Goal: Find specific page/section: Find specific page/section

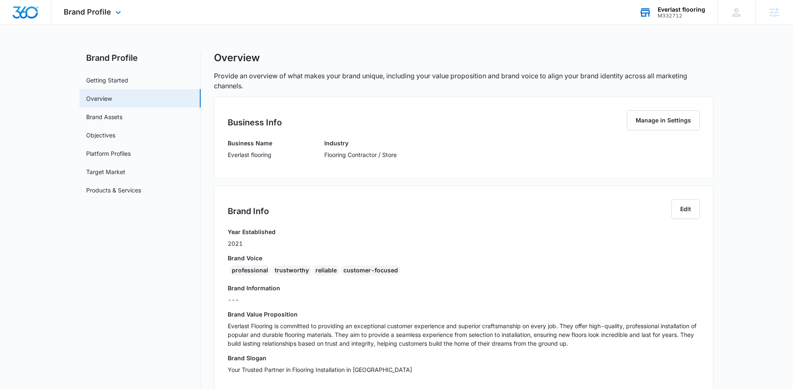
click at [648, 22] on div "Everlast flooring M332712 Your Accounts View All" at bounding box center [672, 12] width 91 height 25
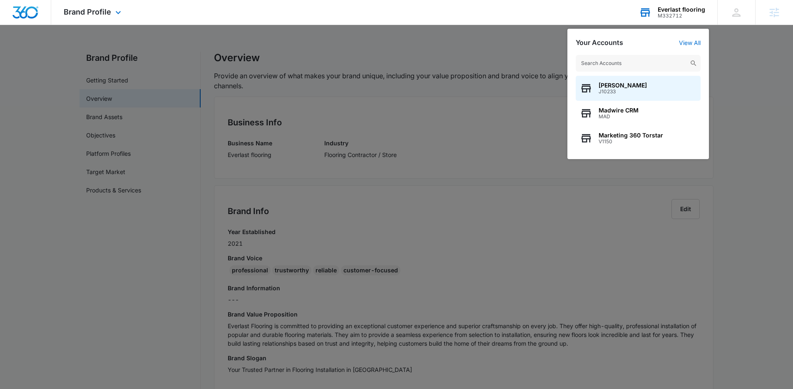
click at [608, 65] on input "text" at bounding box center [638, 63] width 125 height 17
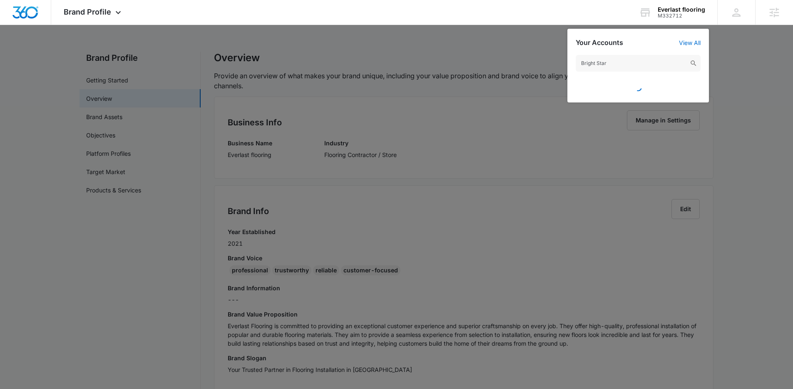
type input "Bright Star"
drag, startPoint x: 531, startPoint y: 50, endPoint x: 595, endPoint y: 40, distance: 65.0
click at [535, 49] on div at bounding box center [396, 194] width 793 height 389
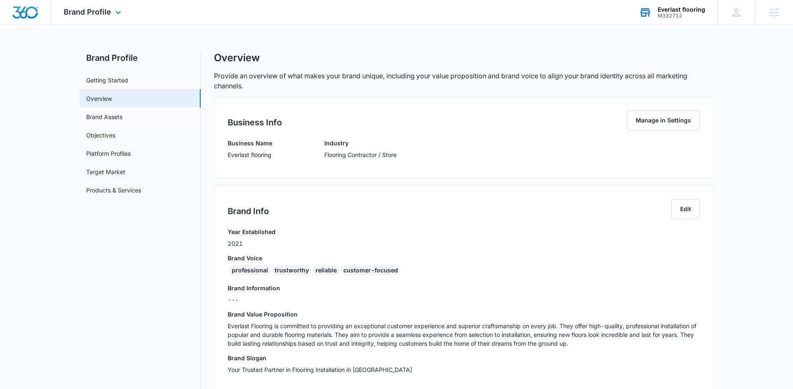
click at [678, 23] on div "Everlast flooring M332712 Your Accounts View All" at bounding box center [672, 12] width 91 height 25
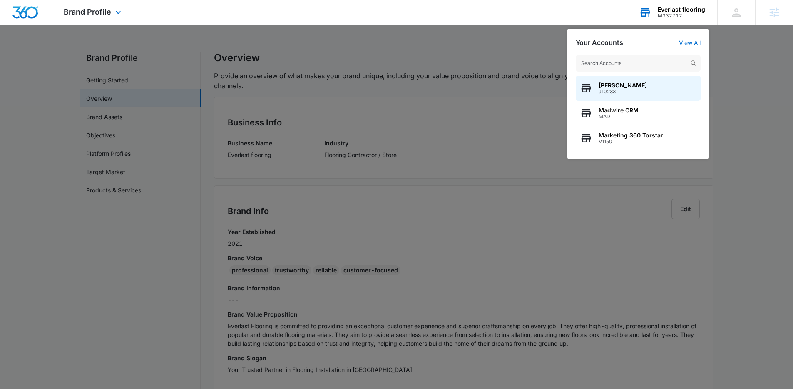
click at [618, 60] on input "text" at bounding box center [638, 63] width 125 height 17
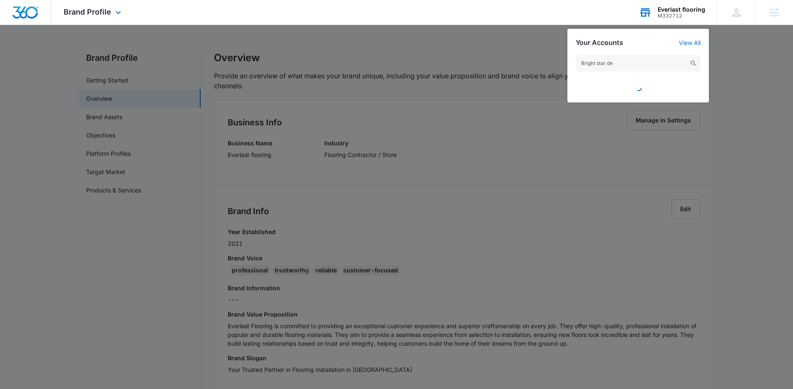
type input "Bright star de"
click at [657, 14] on div "Everlast flooring M332712 Your Accounts View All Bright star de" at bounding box center [672, 12] width 91 height 25
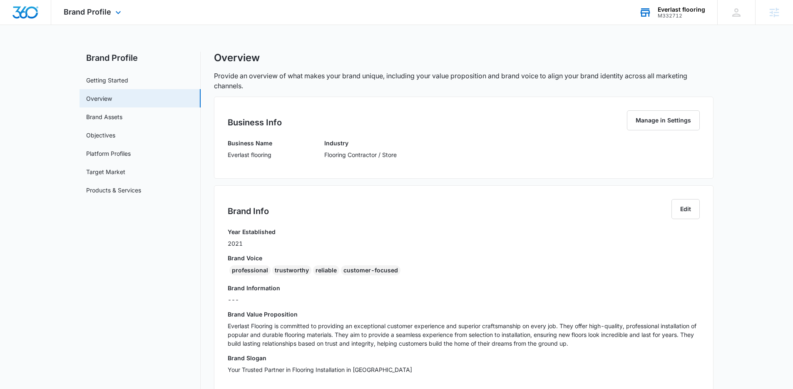
click at [677, 13] on div "M332712" at bounding box center [681, 16] width 47 height 6
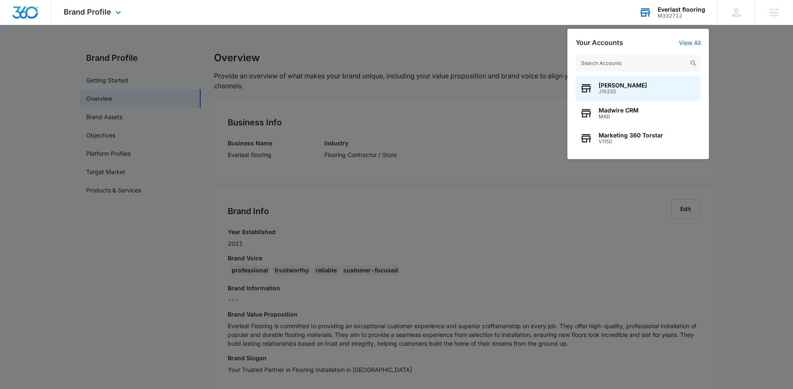
click at [607, 60] on input "text" at bounding box center [638, 63] width 125 height 17
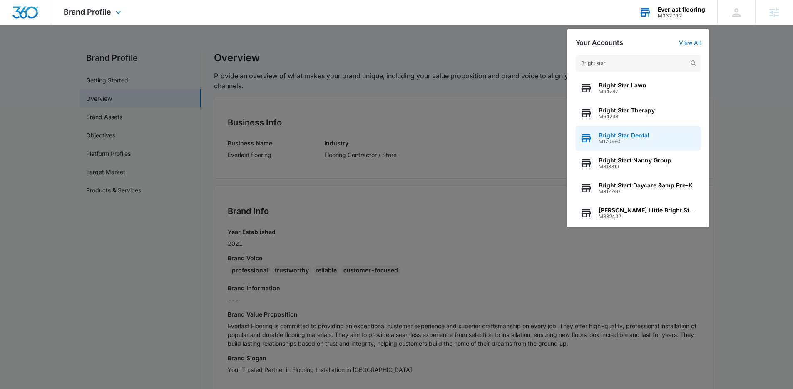
scroll to position [2, 0]
type input "Bright star"
click at [662, 137] on div "Bright Star Dental M170960" at bounding box center [638, 136] width 125 height 25
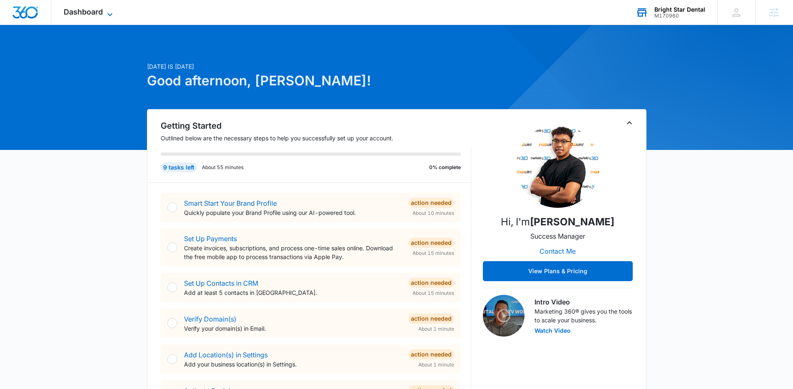
click at [102, 16] on span "Dashboard" at bounding box center [83, 11] width 39 height 9
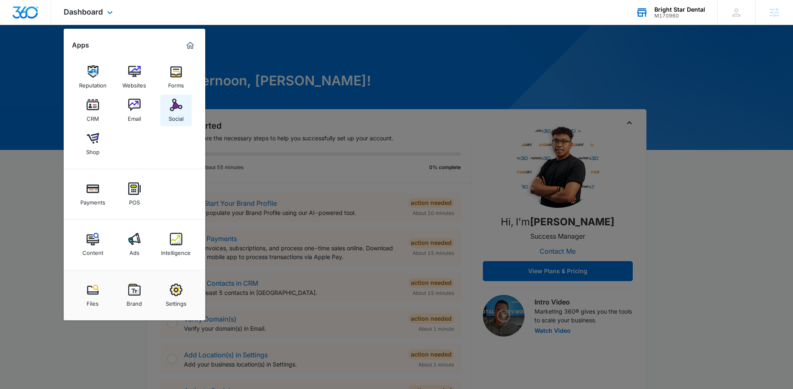
click at [178, 114] on div "Social" at bounding box center [176, 116] width 15 height 11
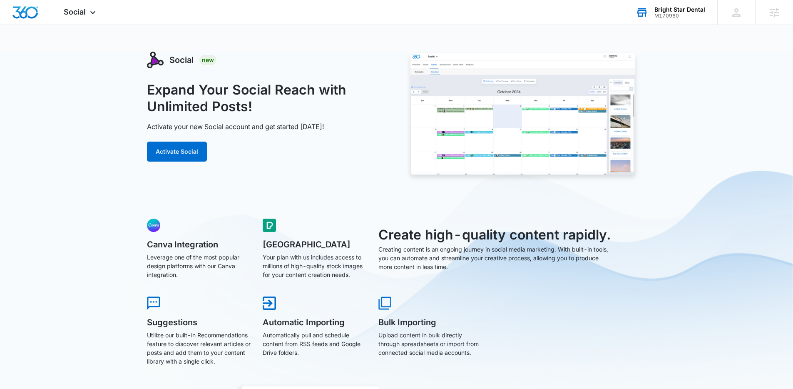
click at [200, 117] on div "Expand Your Social Reach with Unlimited Posts! Activate your new Social account…" at bounding box center [267, 122] width 241 height 80
click at [83, 20] on div "Social Apps Reputation Websites Forms CRM Email Social Shop Payments POS Conten…" at bounding box center [80, 12] width 59 height 25
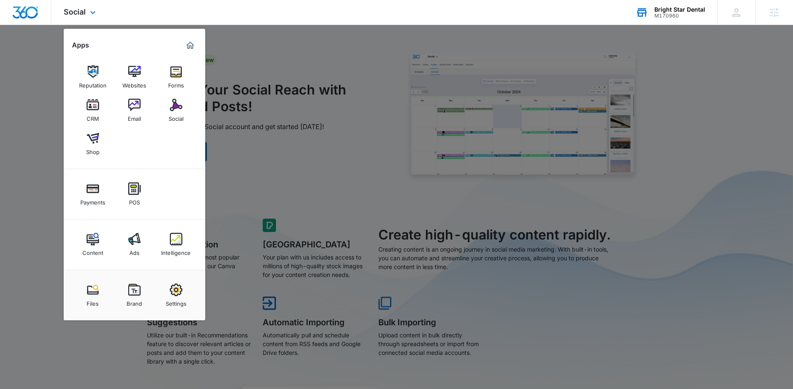
click at [83, 20] on div "Social Apps Reputation Websites Forms CRM Email Social Shop Payments POS Conten…" at bounding box center [80, 12] width 59 height 25
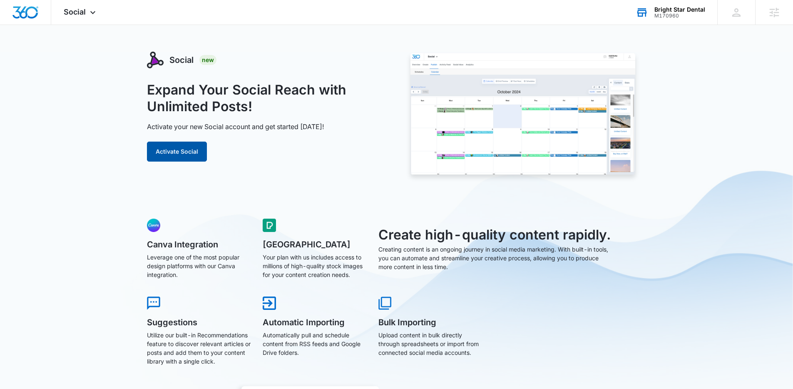
click at [182, 147] on button "Activate Social" at bounding box center [177, 152] width 60 height 20
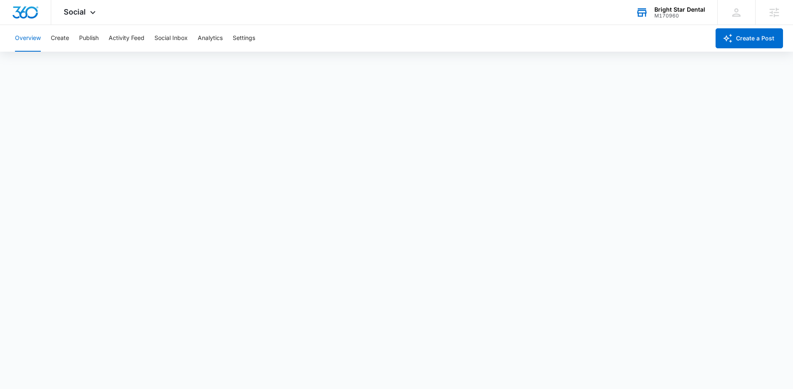
click at [338, 36] on div "Overview Create Publish Activity Feed Social Inbox Analytics Settings" at bounding box center [360, 38] width 700 height 27
click at [519, 20] on div "Social Apps Reputation Websites Forms CRM Email Social Shop Payments POS Conten…" at bounding box center [396, 12] width 793 height 25
click at [183, 13] on div "Social Apps Reputation Websites Forms CRM Email Social Shop Payments POS Conten…" at bounding box center [396, 12] width 793 height 25
